Goal: Task Accomplishment & Management: Use online tool/utility

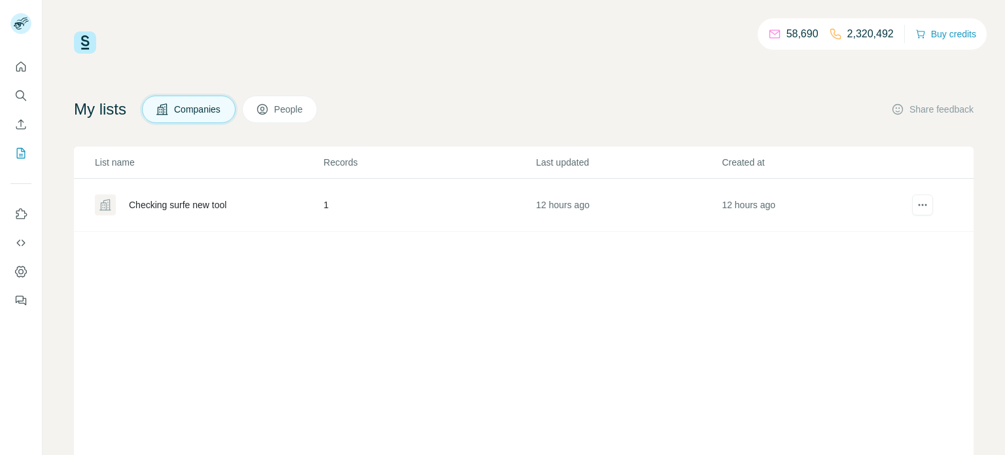
scroll to position [7, 0]
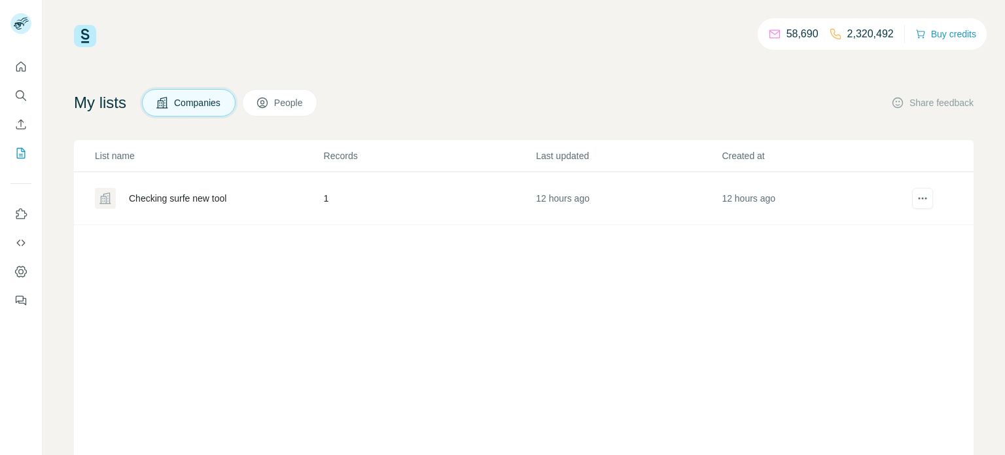
drag, startPoint x: 399, startPoint y: 208, endPoint x: 416, endPoint y: 96, distance: 113.8
click at [398, 208] on td "1" at bounding box center [429, 198] width 213 height 53
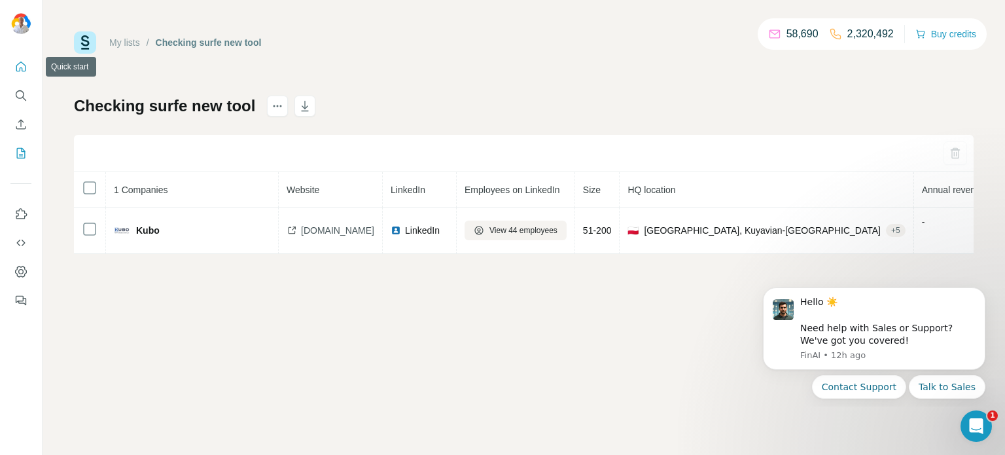
click at [21, 54] on div at bounding box center [21, 179] width 42 height 265
click at [21, 69] on icon "Quick start" at bounding box center [20, 66] width 13 height 13
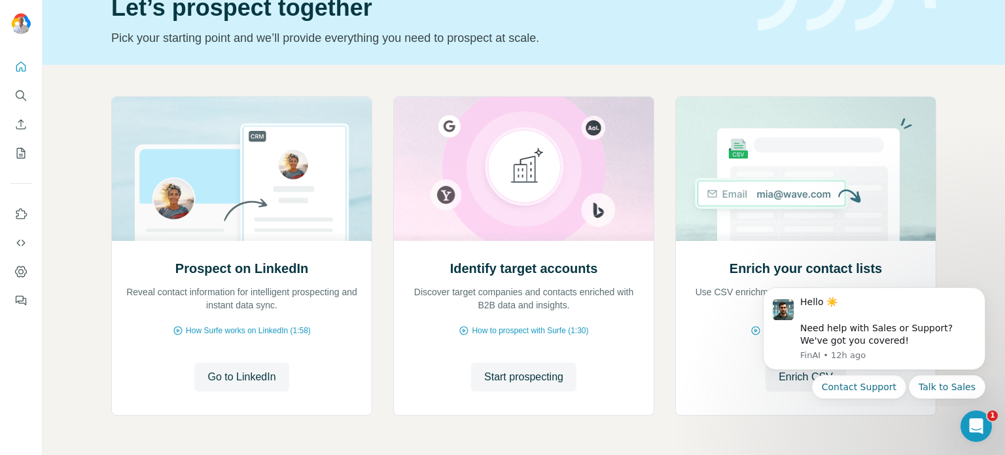
scroll to position [149, 0]
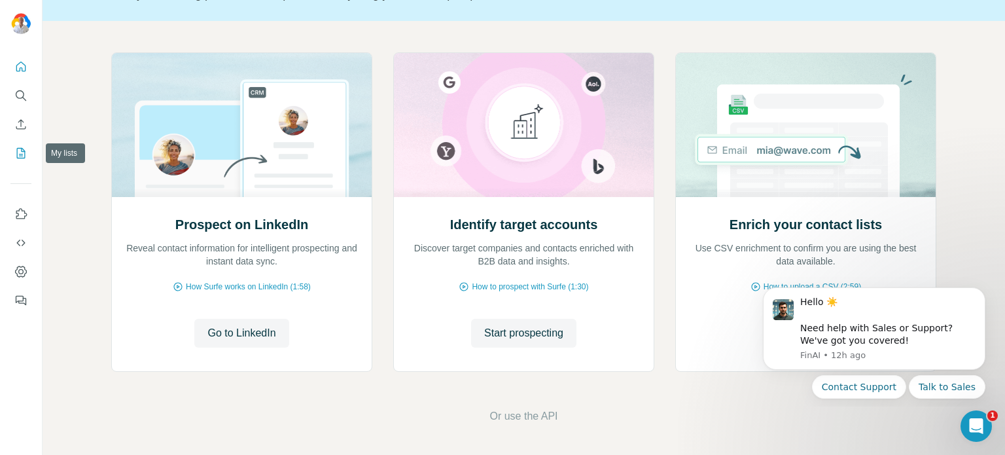
click at [12, 145] on button "My lists" at bounding box center [20, 153] width 21 height 24
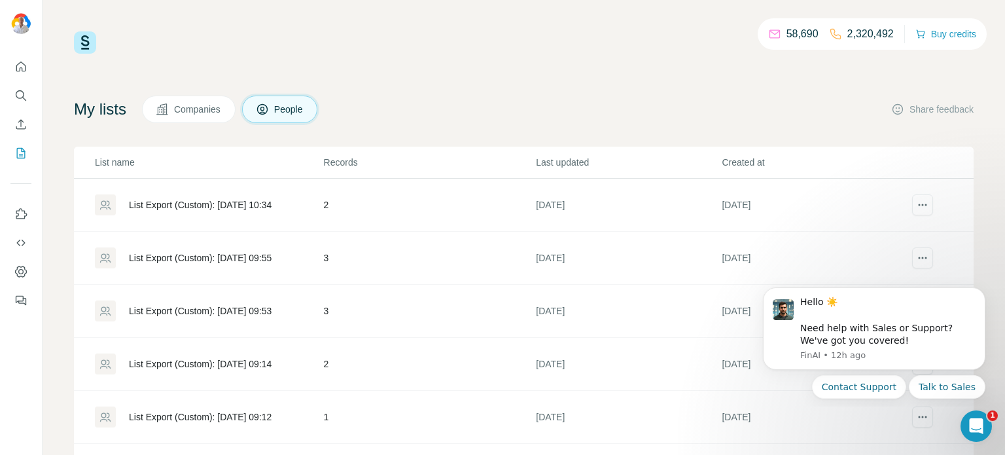
click at [196, 114] on span "Companies" at bounding box center [198, 109] width 48 height 13
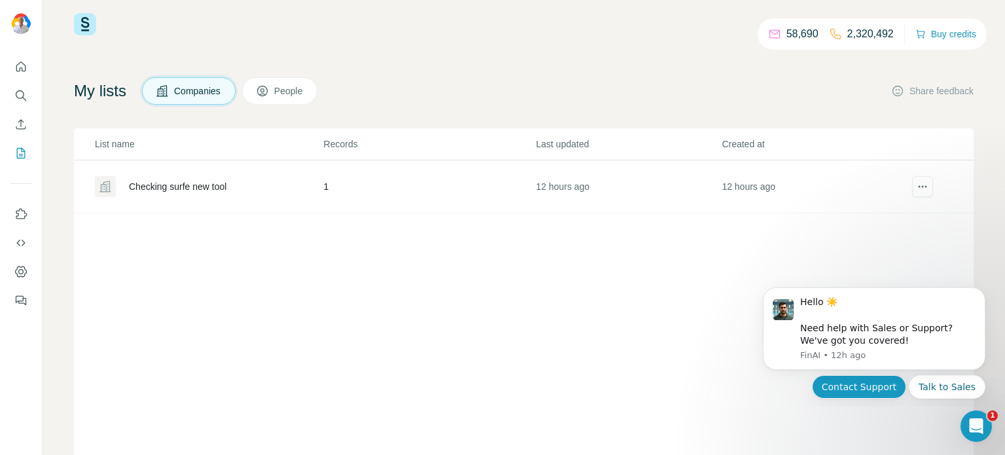
scroll to position [20, 0]
click at [966, 423] on icon "Open Intercom Messenger" at bounding box center [975, 424] width 22 height 22
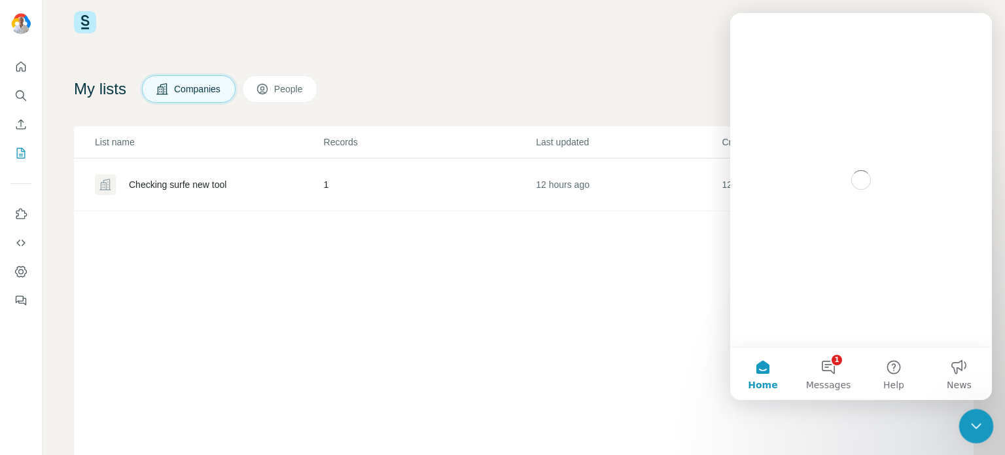
scroll to position [0, 0]
click at [966, 423] on icon "Close Intercom Messenger" at bounding box center [974, 424] width 16 height 16
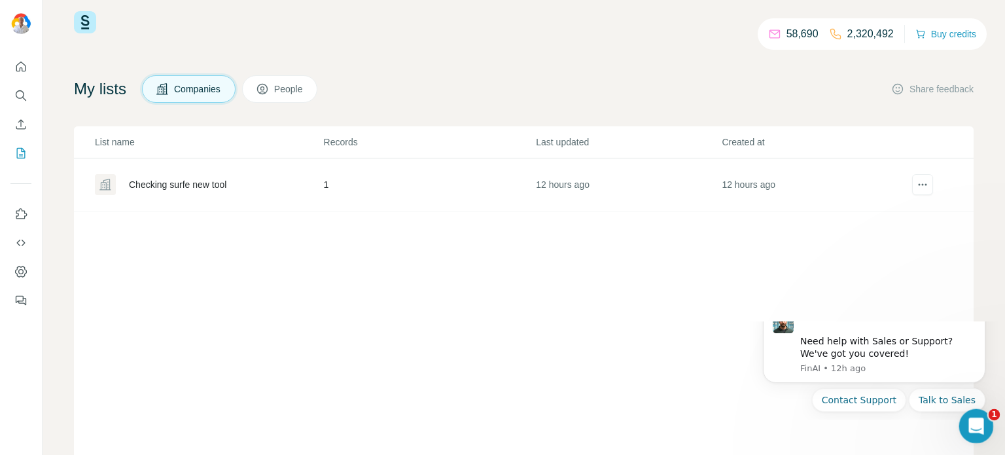
click at [966, 425] on icon "Open Intercom Messenger" at bounding box center [975, 424] width 22 height 22
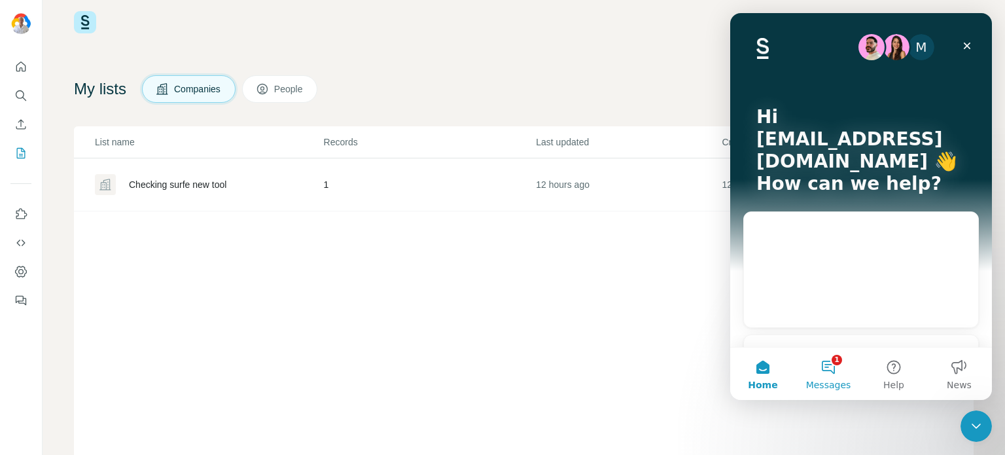
click at [819, 374] on button "1 Messages" at bounding box center [827, 373] width 65 height 52
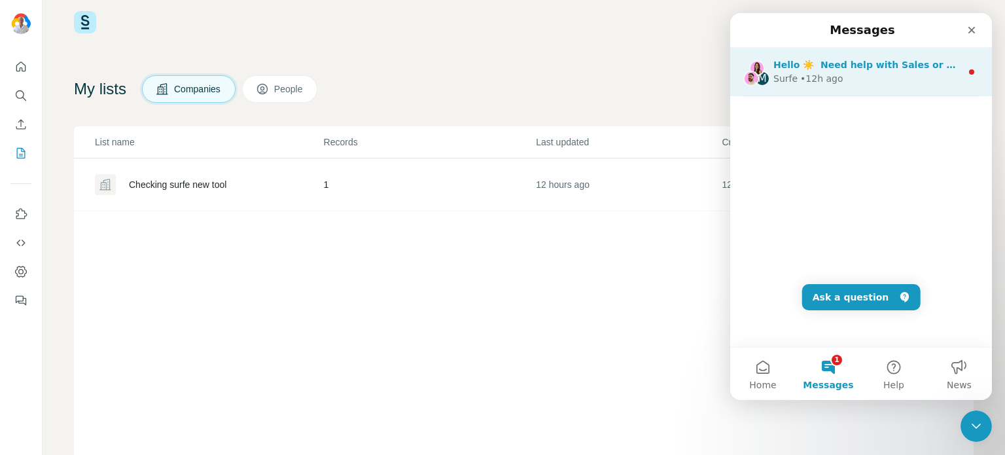
click at [919, 76] on div "Surfe • 12h ago" at bounding box center [867, 79] width 188 height 14
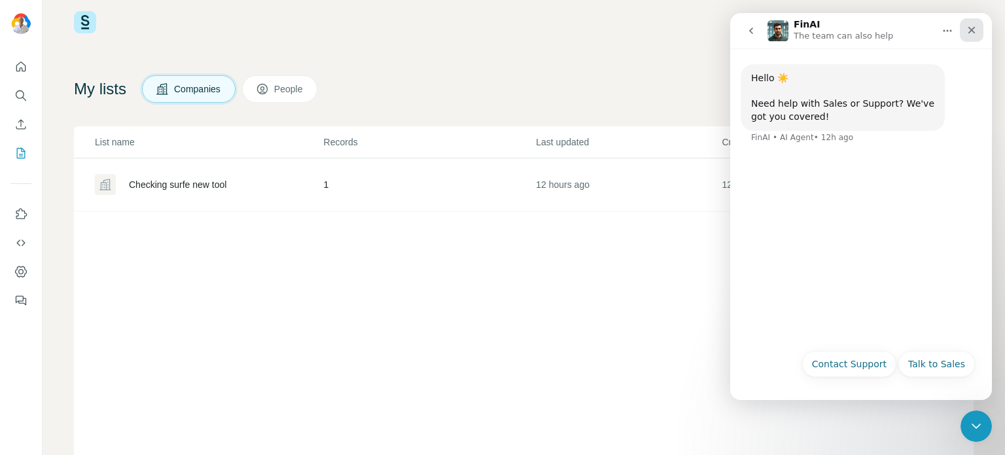
click at [970, 28] on icon "Close" at bounding box center [971, 30] width 7 height 7
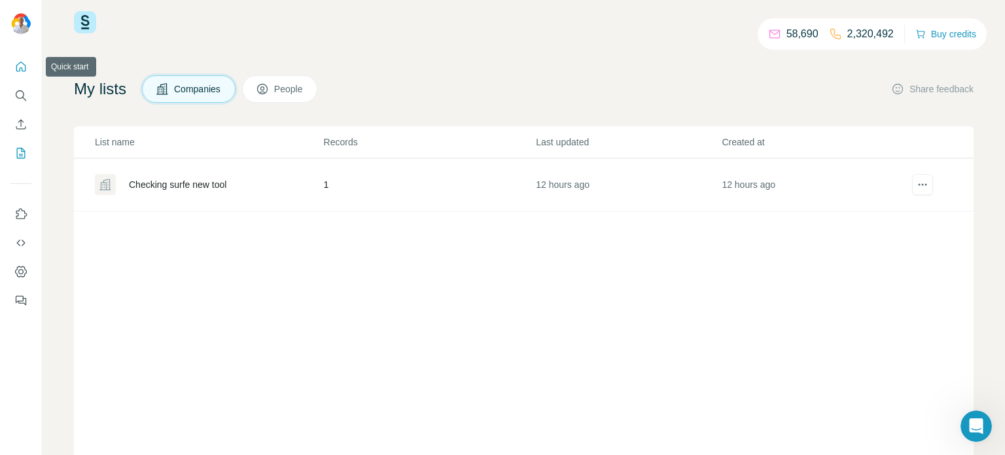
click at [19, 67] on icon "Quick start" at bounding box center [20, 66] width 13 height 13
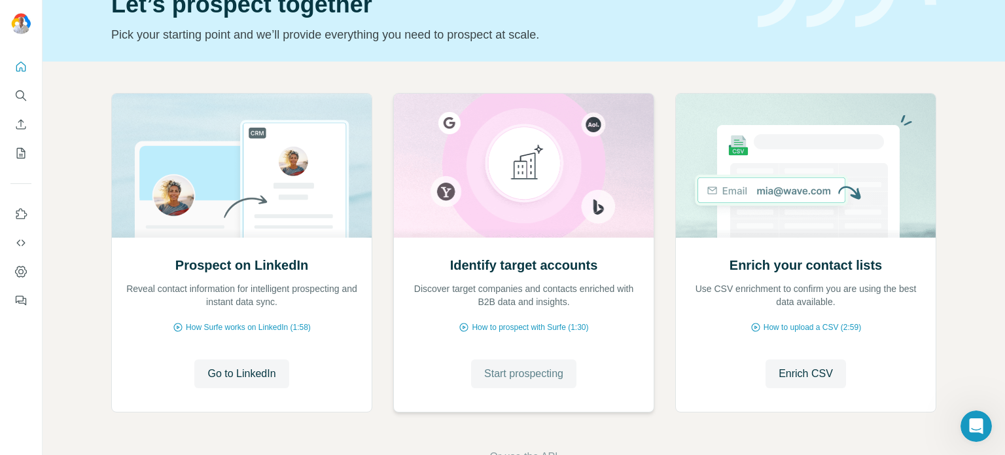
scroll to position [110, 0]
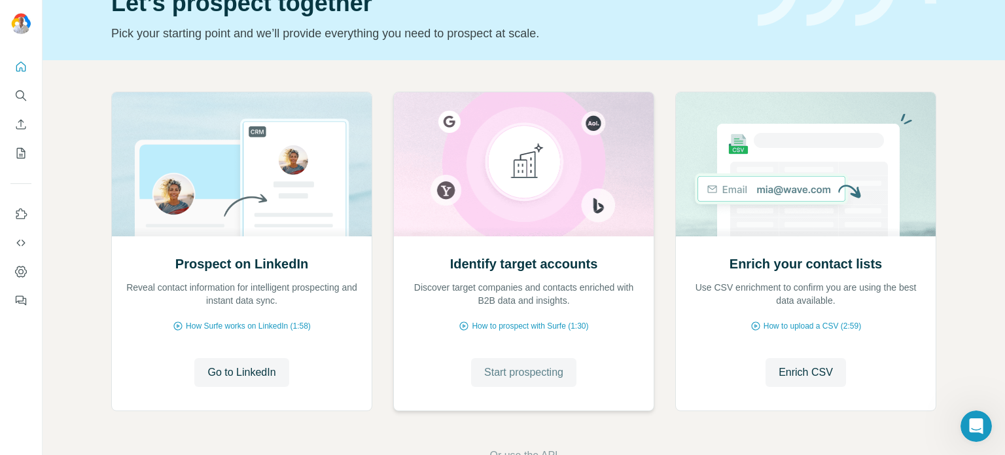
click at [546, 370] on span "Start prospecting" at bounding box center [523, 372] width 79 height 16
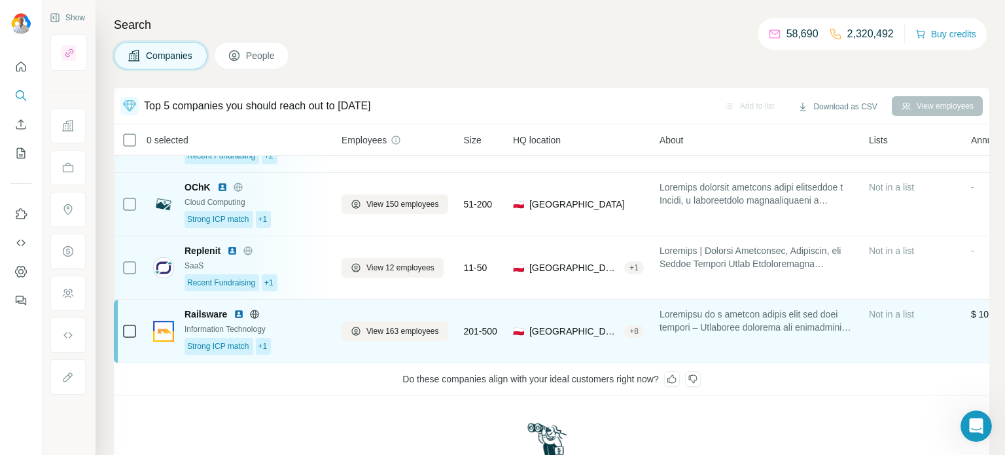
scroll to position [63, 0]
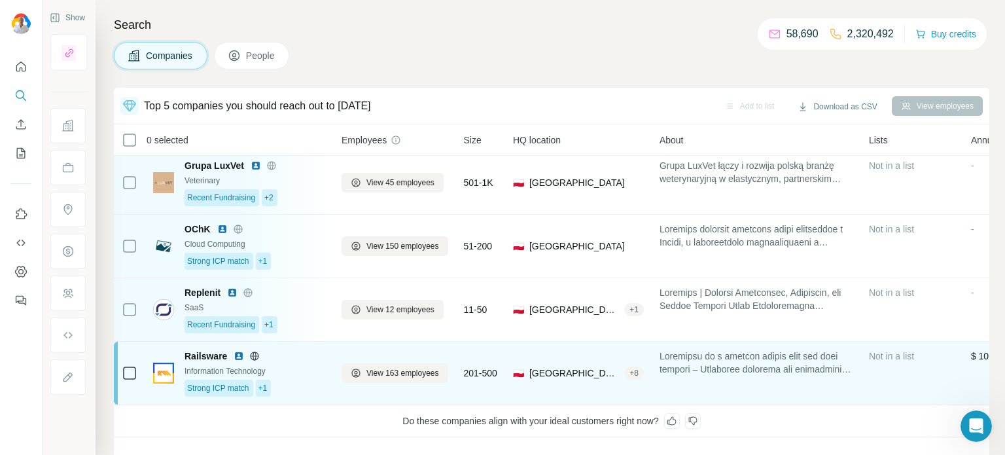
click at [298, 357] on div "Railsware" at bounding box center [254, 355] width 141 height 13
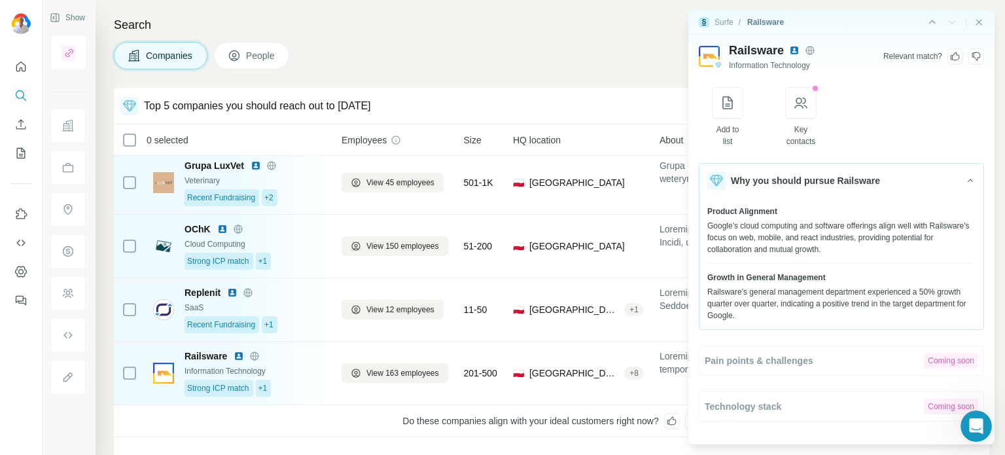
click at [794, 49] on img at bounding box center [794, 50] width 10 height 10
click at [951, 58] on icon at bounding box center [955, 56] width 9 height 9
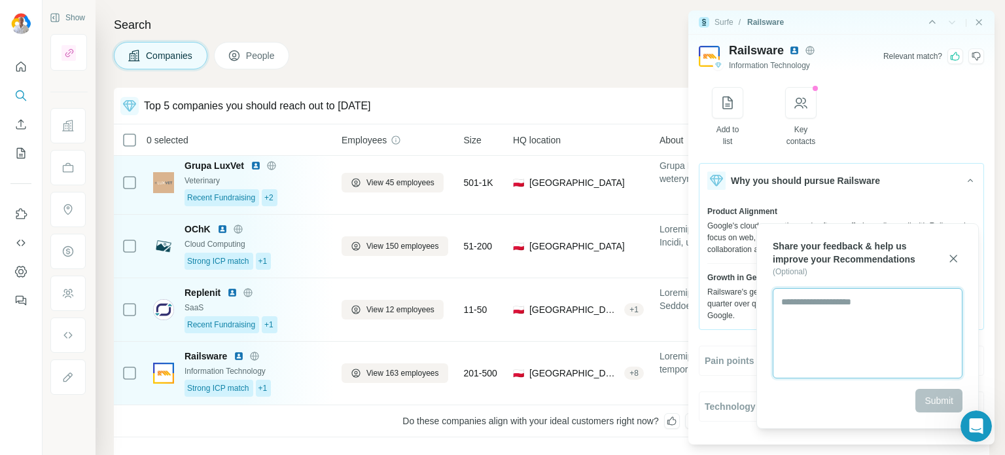
click at [870, 314] on textarea at bounding box center [868, 333] width 190 height 90
drag, startPoint x: 830, startPoint y: 300, endPoint x: 833, endPoint y: 309, distance: 9.7
click at [826, 301] on textarea "**********" at bounding box center [868, 333] width 190 height 90
type textarea "**********"
click at [932, 406] on span "Submit" at bounding box center [938, 400] width 29 height 13
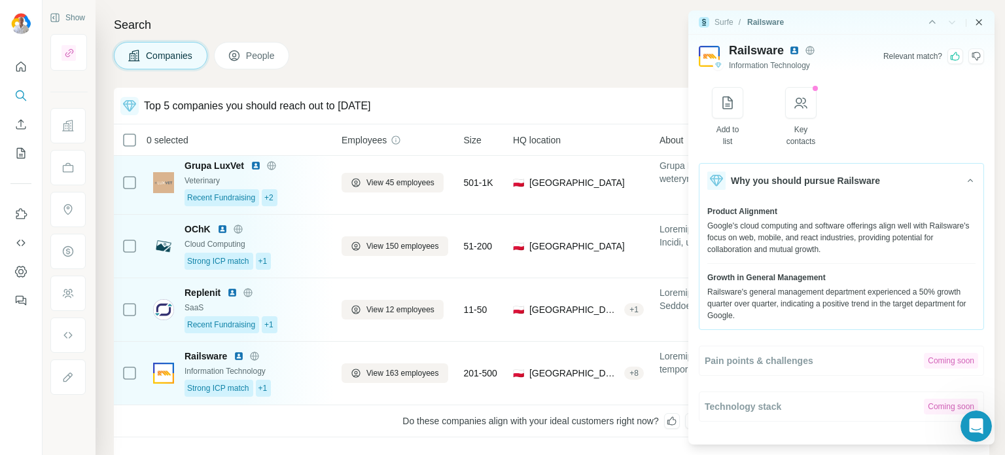
click at [979, 24] on icon "Close side panel" at bounding box center [978, 22] width 10 height 10
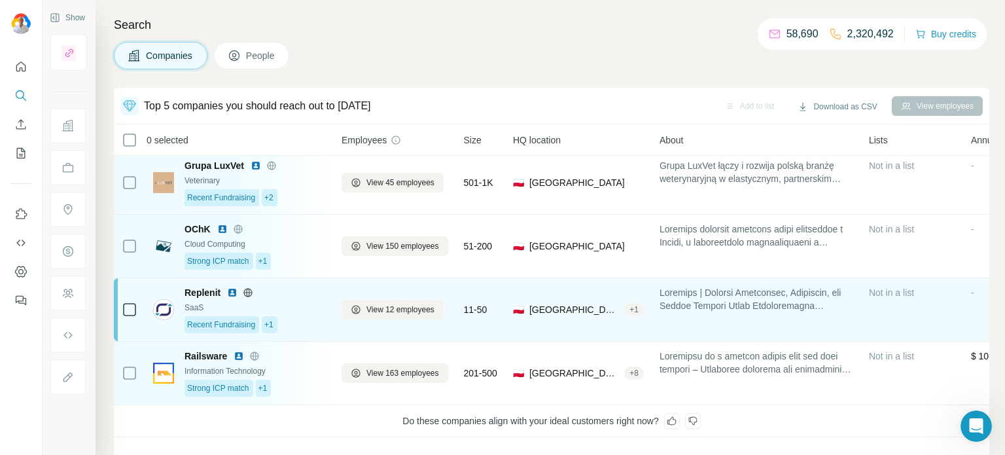
click at [297, 302] on div "SaaS" at bounding box center [254, 308] width 141 height 12
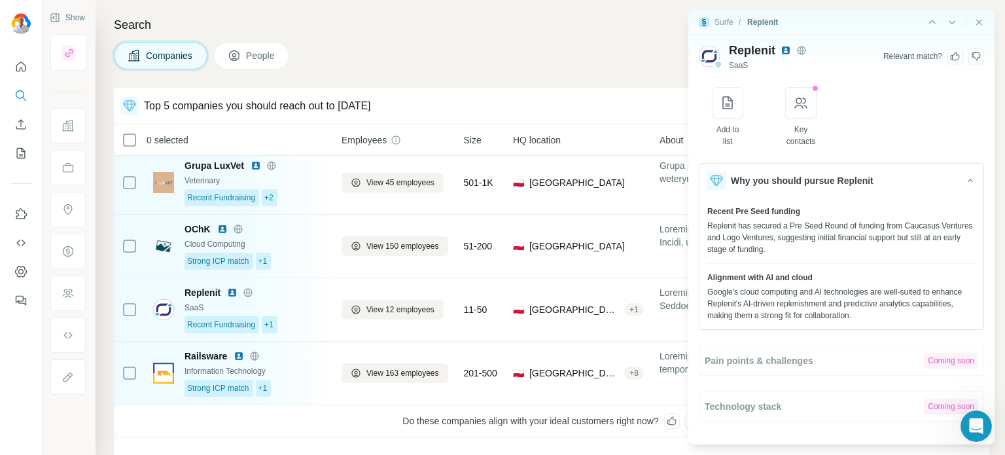
click at [784, 50] on img at bounding box center [785, 50] width 10 height 10
click at [955, 56] on icon at bounding box center [955, 56] width 10 height 10
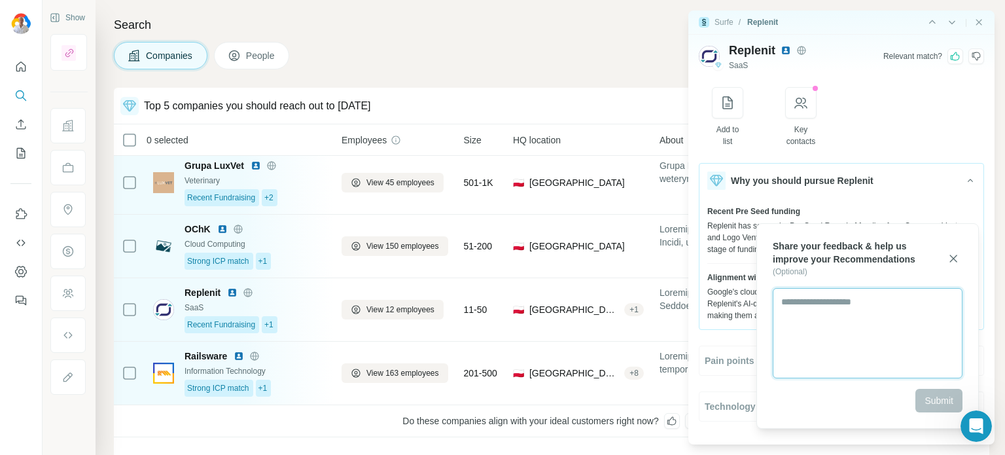
click at [814, 348] on textarea at bounding box center [868, 333] width 190 height 90
type textarea "**********"
click at [936, 406] on span "Submit" at bounding box center [938, 400] width 29 height 13
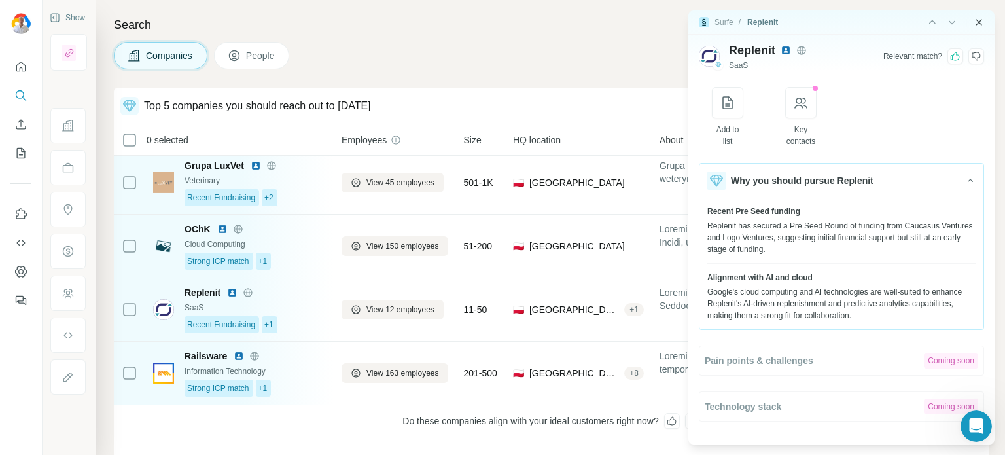
click at [981, 20] on icon "Close side panel" at bounding box center [979, 22] width 6 height 6
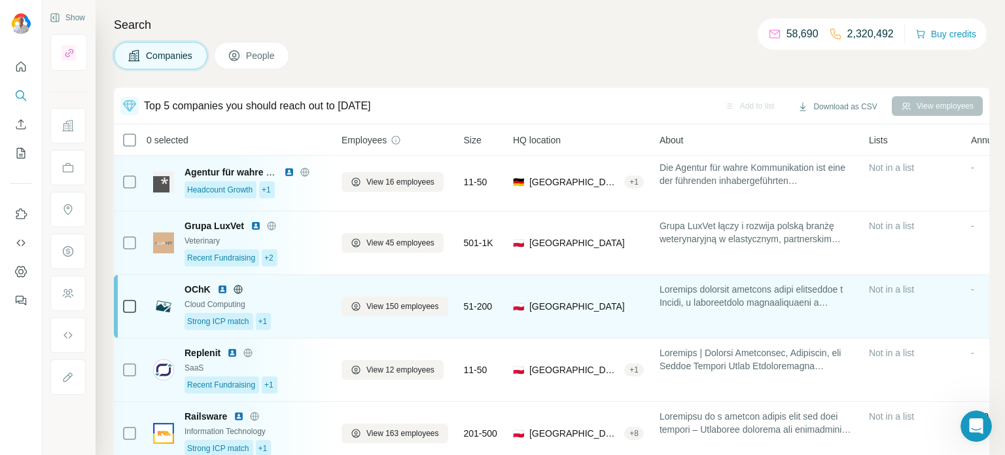
scroll to position [0, 0]
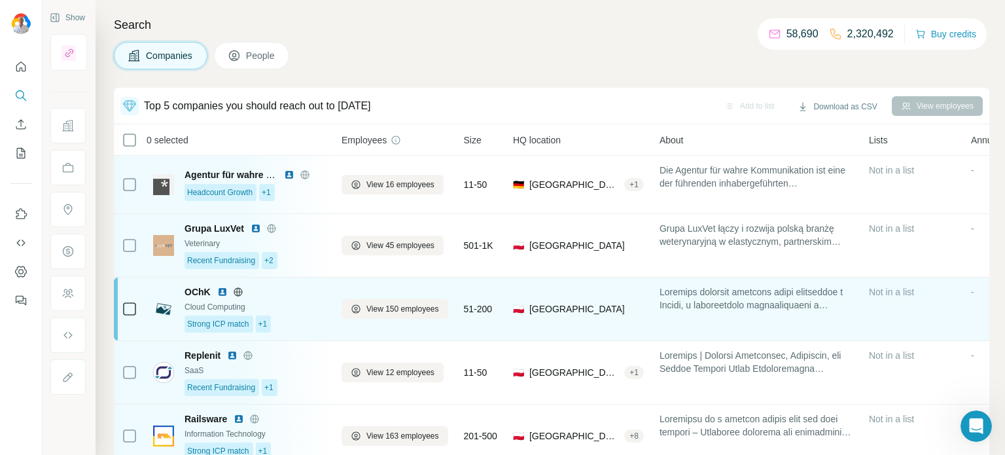
click at [297, 301] on div "Cloud Computing" at bounding box center [254, 307] width 141 height 12
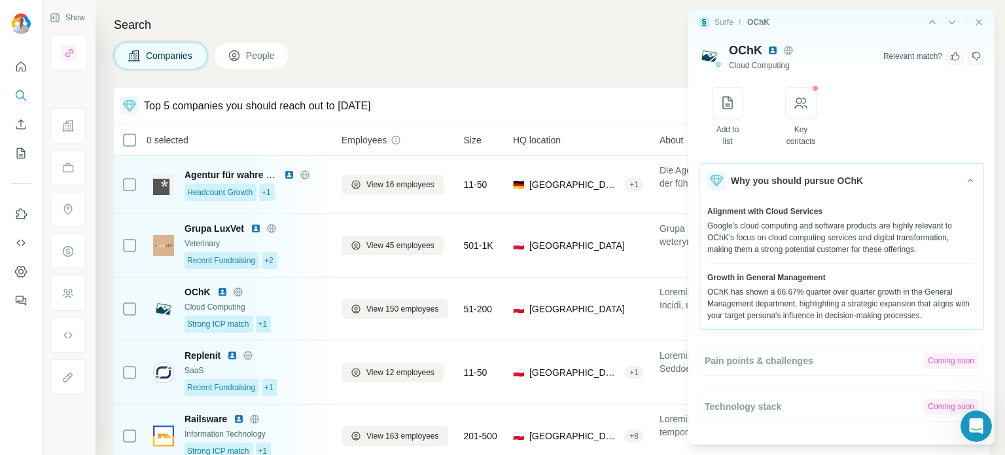
click at [950, 56] on icon at bounding box center [955, 56] width 10 height 10
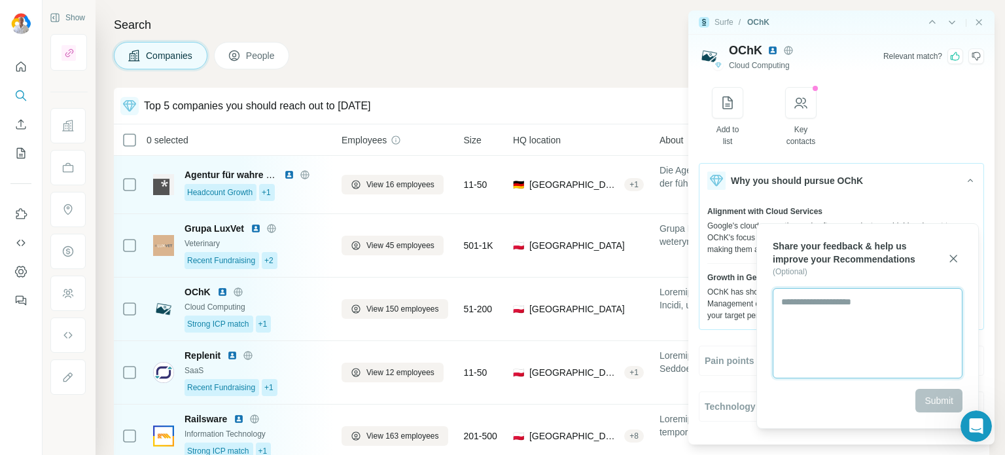
drag, startPoint x: 841, startPoint y: 337, endPoint x: 847, endPoint y: 311, distance: 26.0
click at [841, 337] on textarea at bounding box center [868, 333] width 190 height 90
type textarea "**********"
click at [939, 404] on span "Submit" at bounding box center [938, 400] width 29 height 13
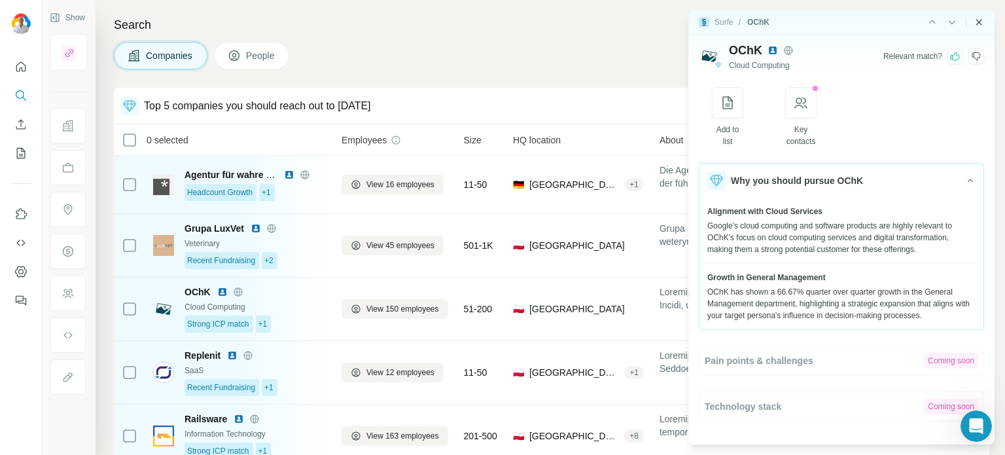
click at [982, 20] on icon "Close side panel" at bounding box center [978, 22] width 10 height 10
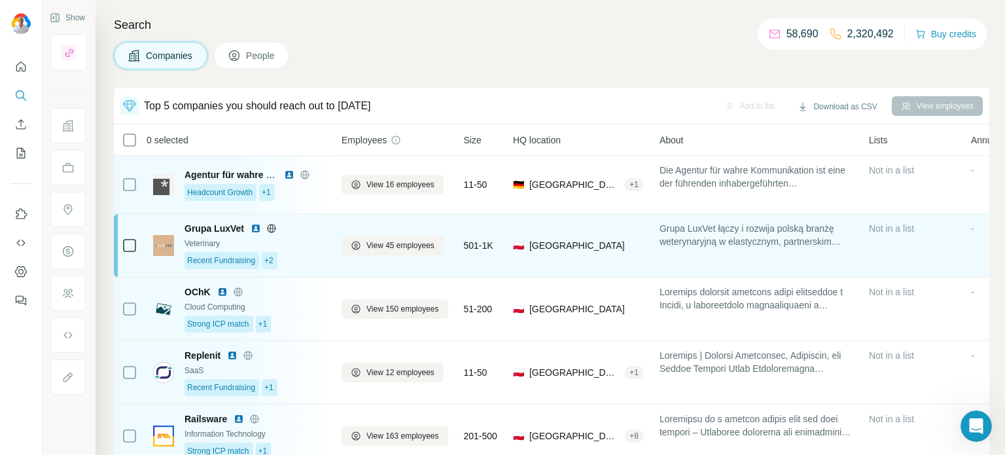
click at [256, 226] on img at bounding box center [256, 228] width 10 height 10
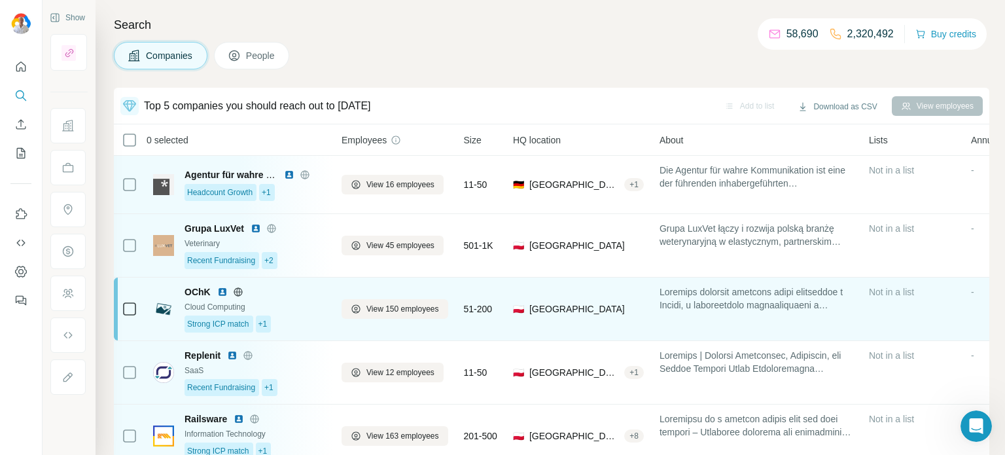
click at [218, 288] on img at bounding box center [222, 292] width 10 height 10
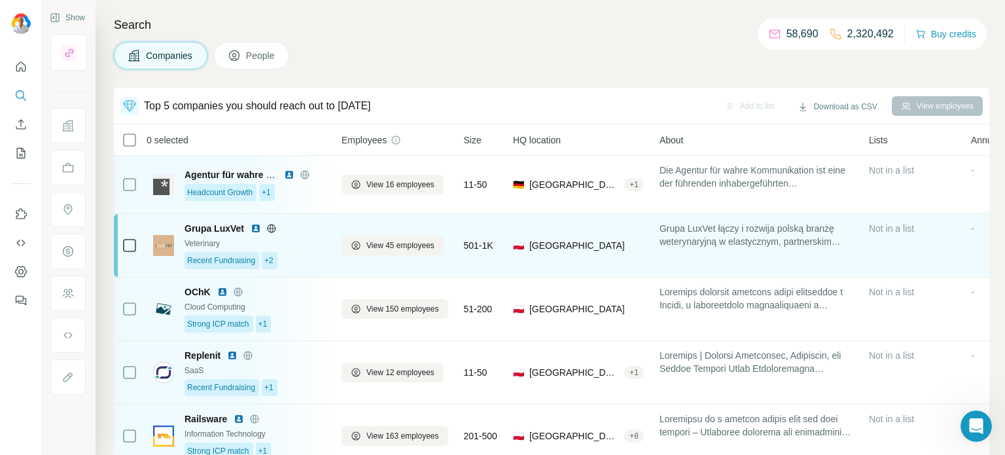
click at [289, 240] on div "Veterinary" at bounding box center [254, 243] width 141 height 12
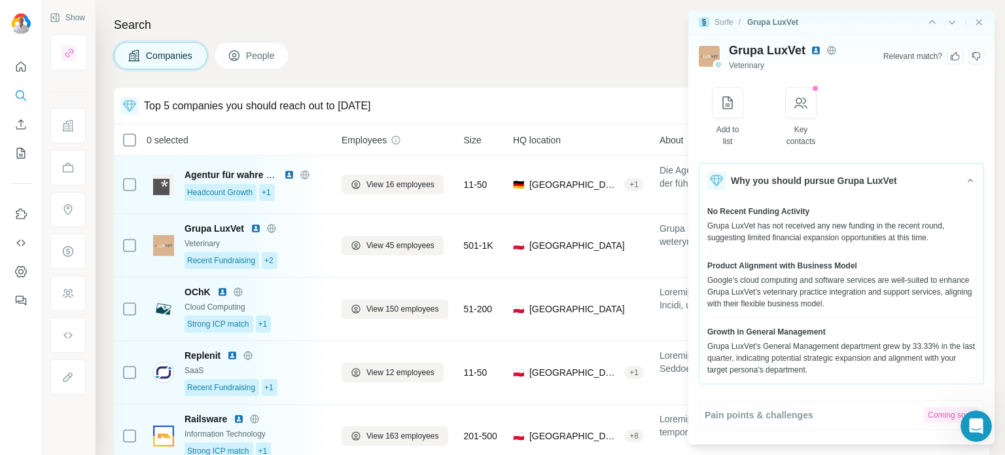
click at [955, 58] on icon at bounding box center [955, 56] width 10 height 10
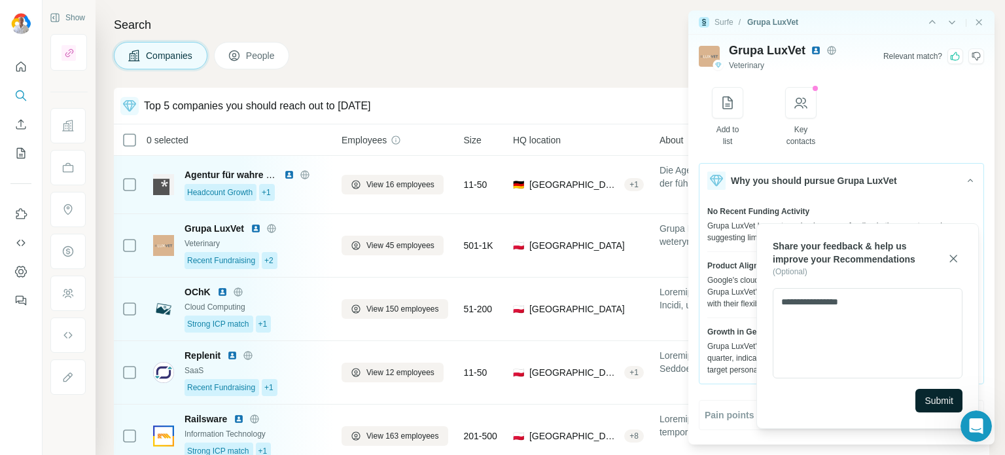
type textarea "**********"
click at [949, 399] on span "Submit" at bounding box center [938, 400] width 29 height 13
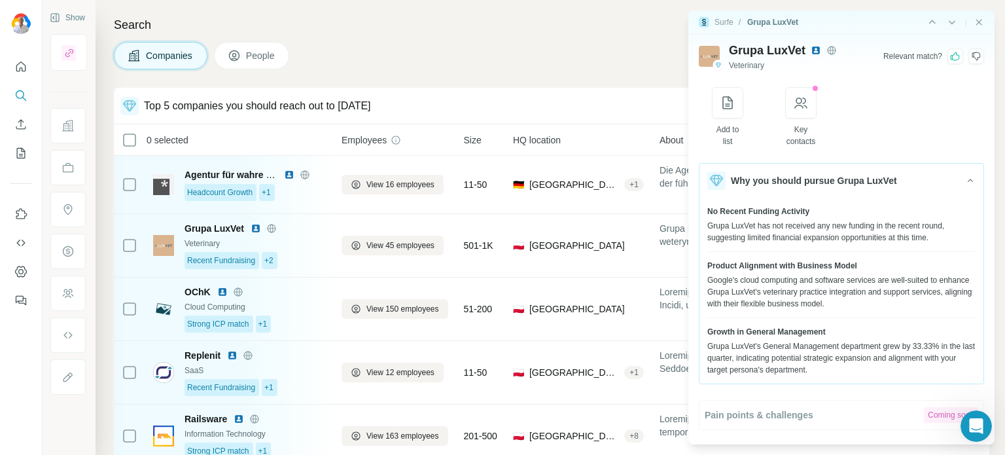
click at [977, 21] on icon "Close side panel" at bounding box center [978, 22] width 10 height 10
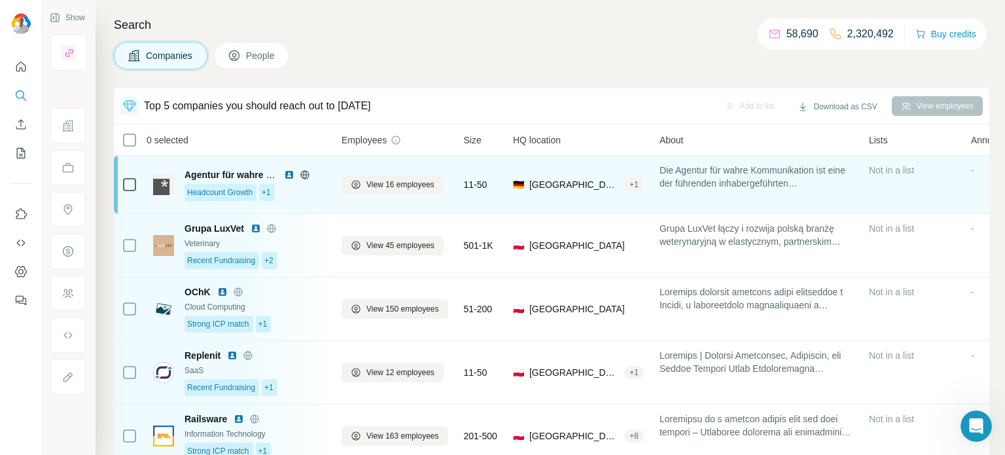
click at [287, 171] on img at bounding box center [289, 174] width 10 height 10
click at [330, 187] on td "Agentur für wahre Kommunikation Headcount Growth +1" at bounding box center [239, 185] width 188 height 58
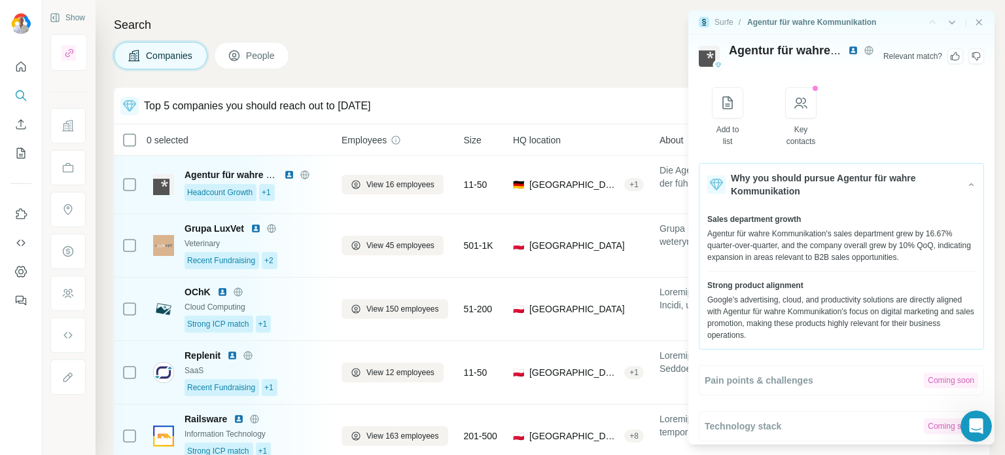
click at [956, 54] on icon at bounding box center [955, 56] width 9 height 9
click at [867, 158] on div "Agentur für wahre Kommunikation Relevant match ? Add to list Coming soon Key co…" at bounding box center [841, 242] width 285 height 403
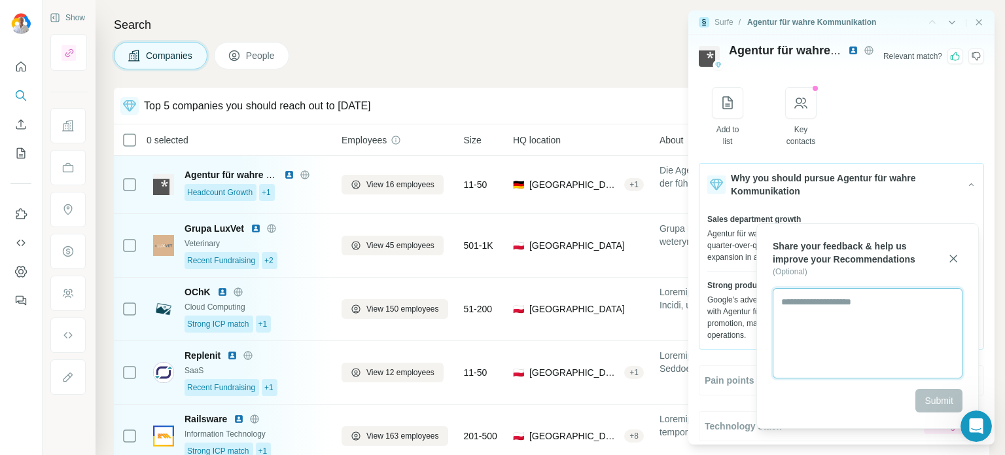
click at [850, 341] on textarea at bounding box center [868, 333] width 190 height 90
type textarea "*********"
click at [919, 397] on button "Submit" at bounding box center [938, 401] width 47 height 24
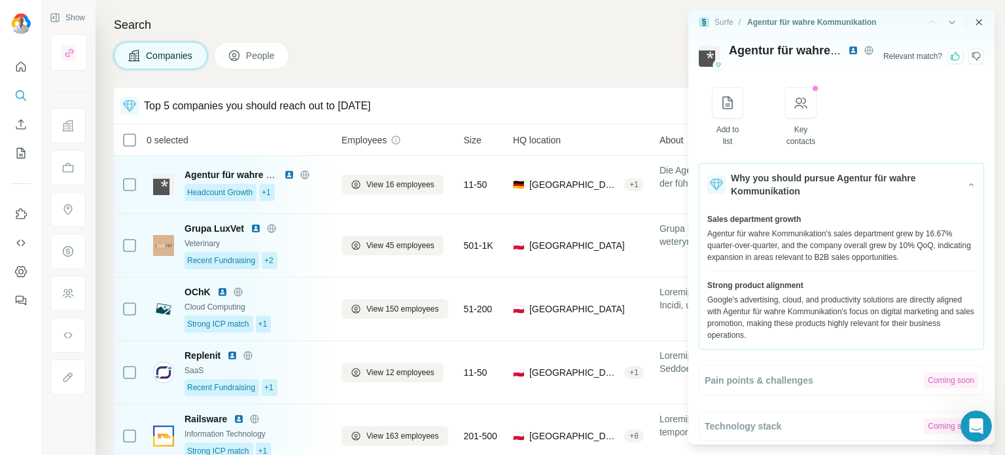
click at [982, 17] on icon "Close side panel" at bounding box center [978, 22] width 10 height 10
